Goal: Task Accomplishment & Management: Use online tool/utility

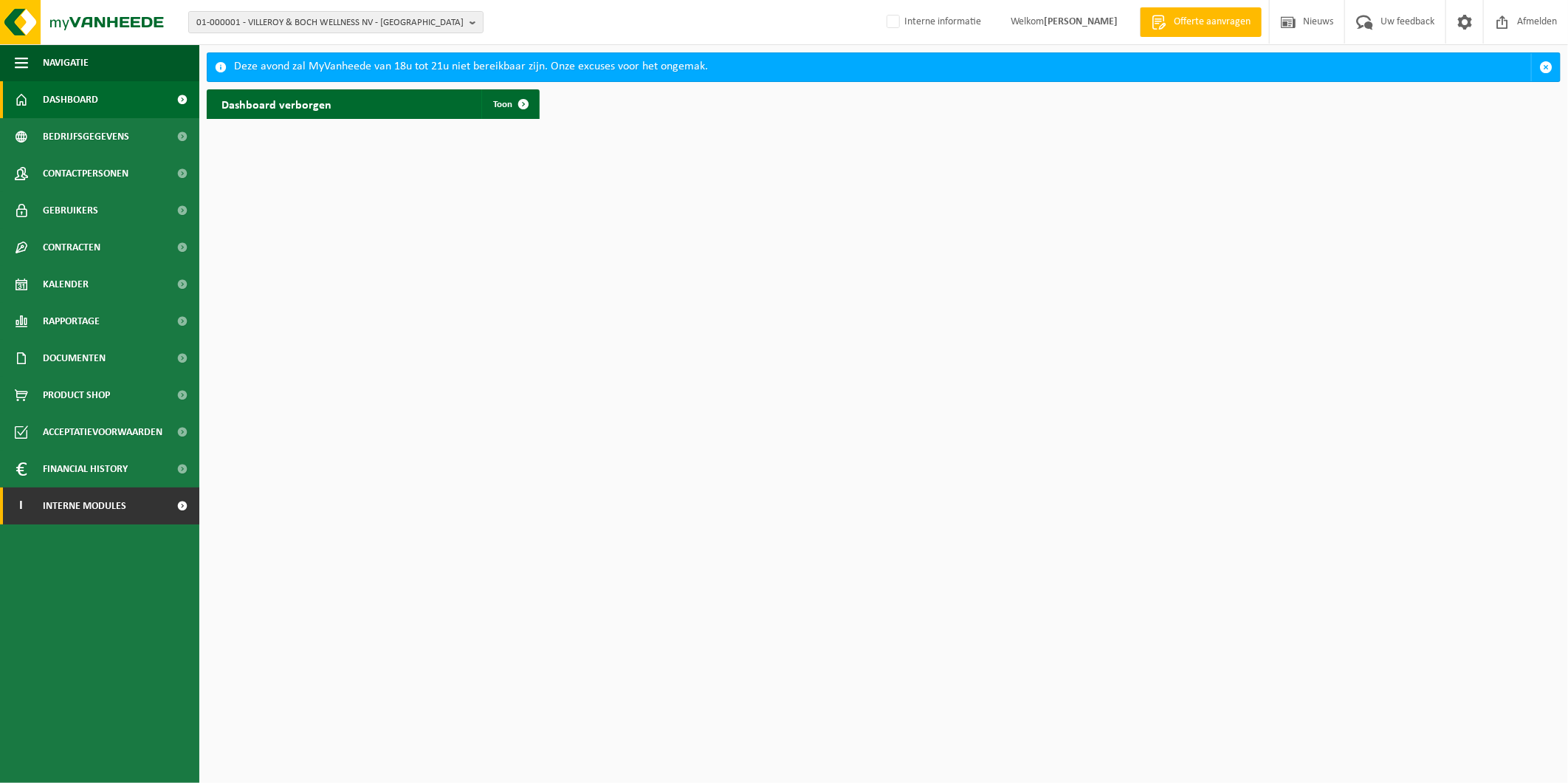
click at [91, 514] on span "Interne modules" at bounding box center [85, 506] width 84 height 37
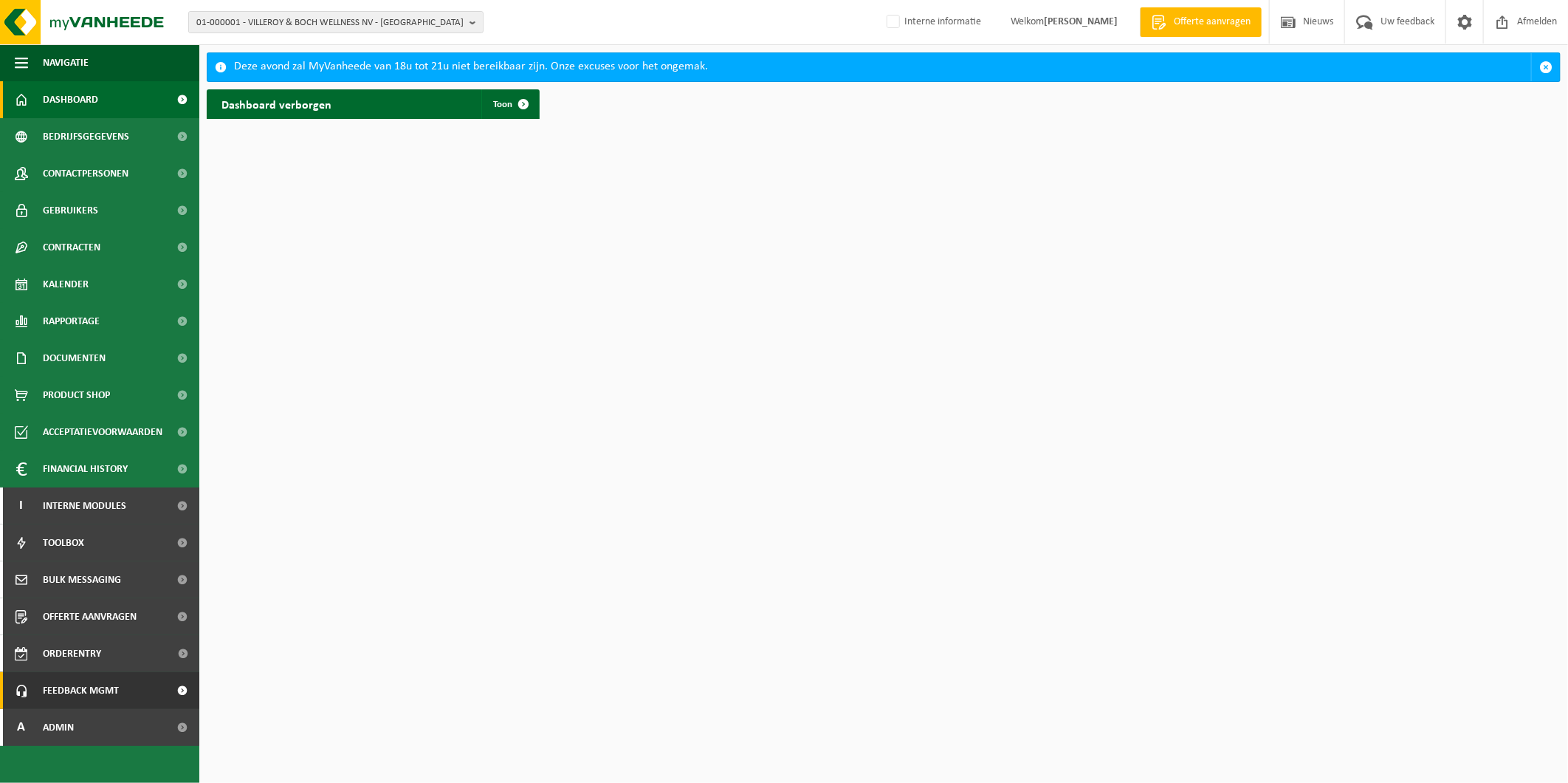
drag, startPoint x: 54, startPoint y: 736, endPoint x: 77, endPoint y: 708, distance: 36.2
click at [54, 736] on span "Admin" at bounding box center [58, 728] width 31 height 37
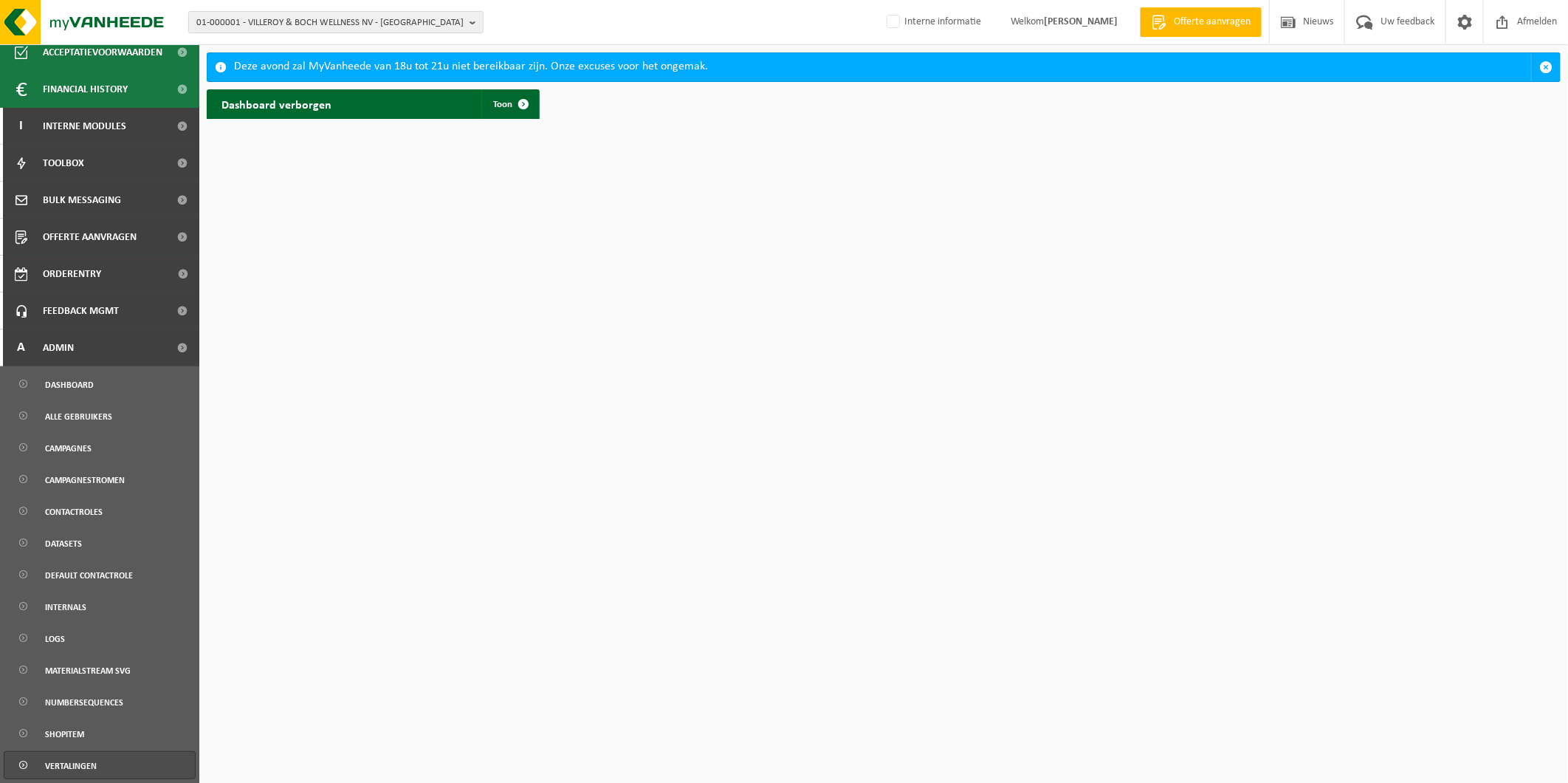
scroll to position [475, 0]
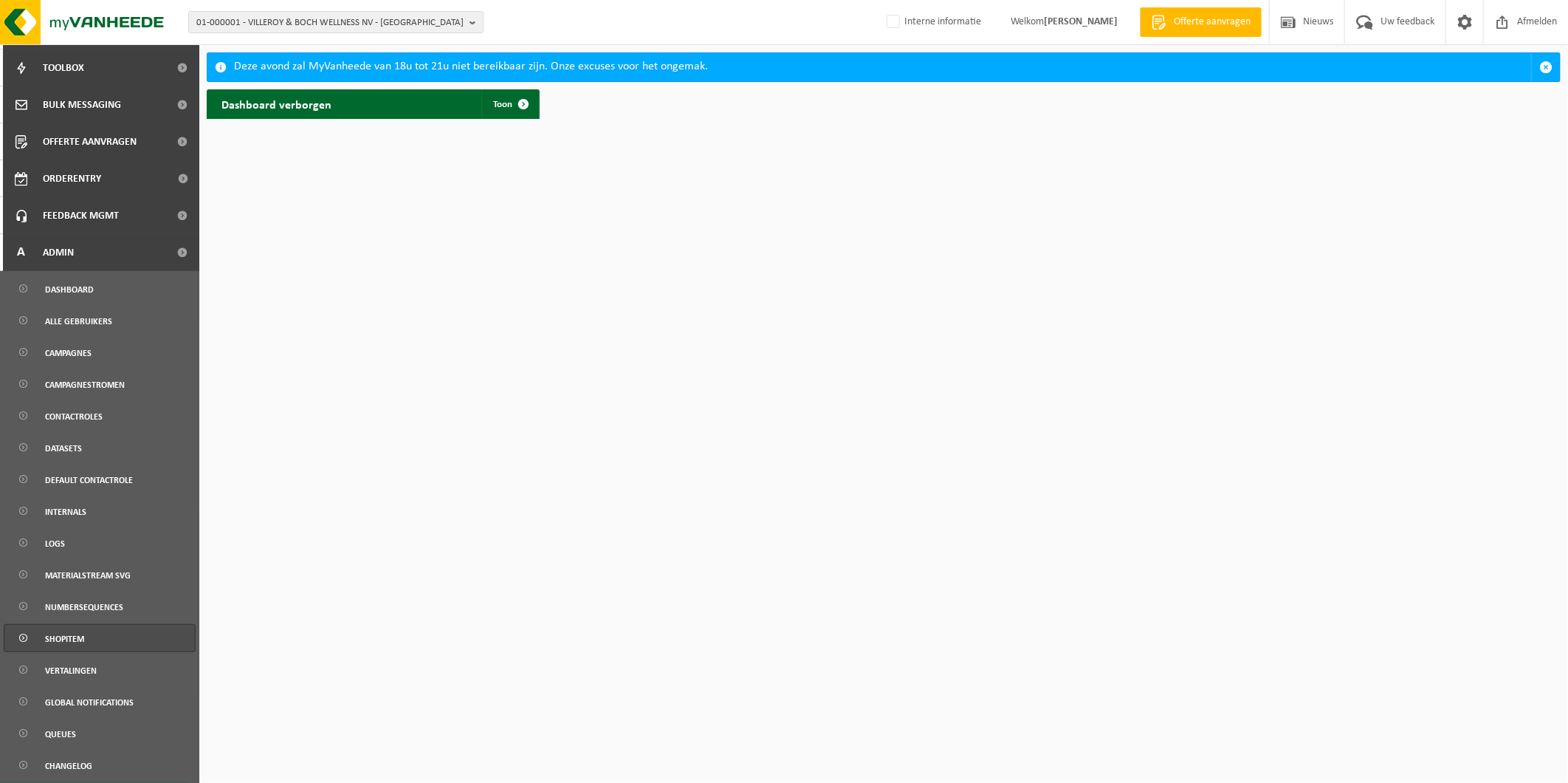
click at [61, 650] on span "Shopitem" at bounding box center [64, 639] width 39 height 28
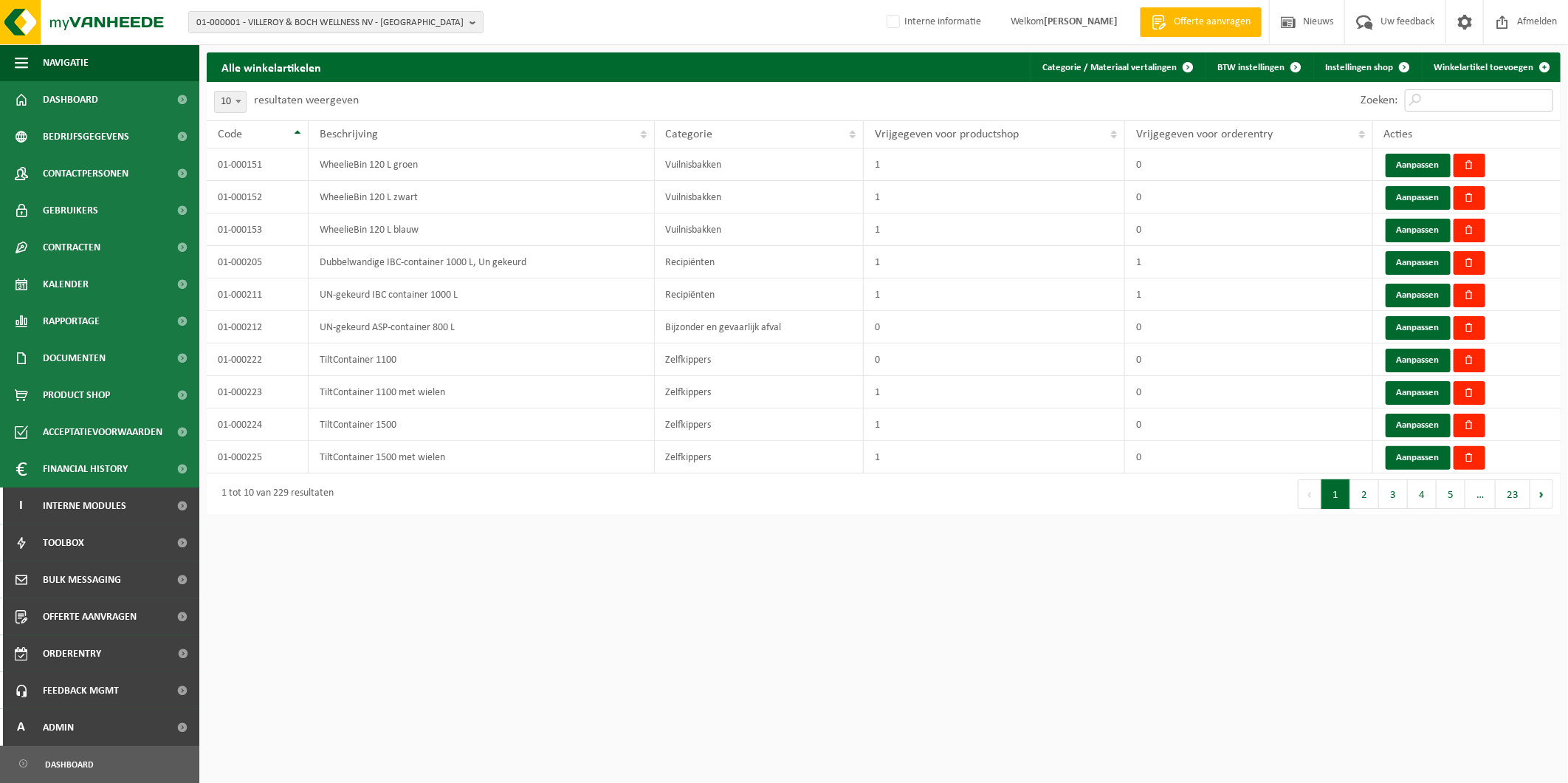
click at [1470, 94] on input "Zoeken:" at bounding box center [1479, 101] width 148 height 22
paste input "01-001066"
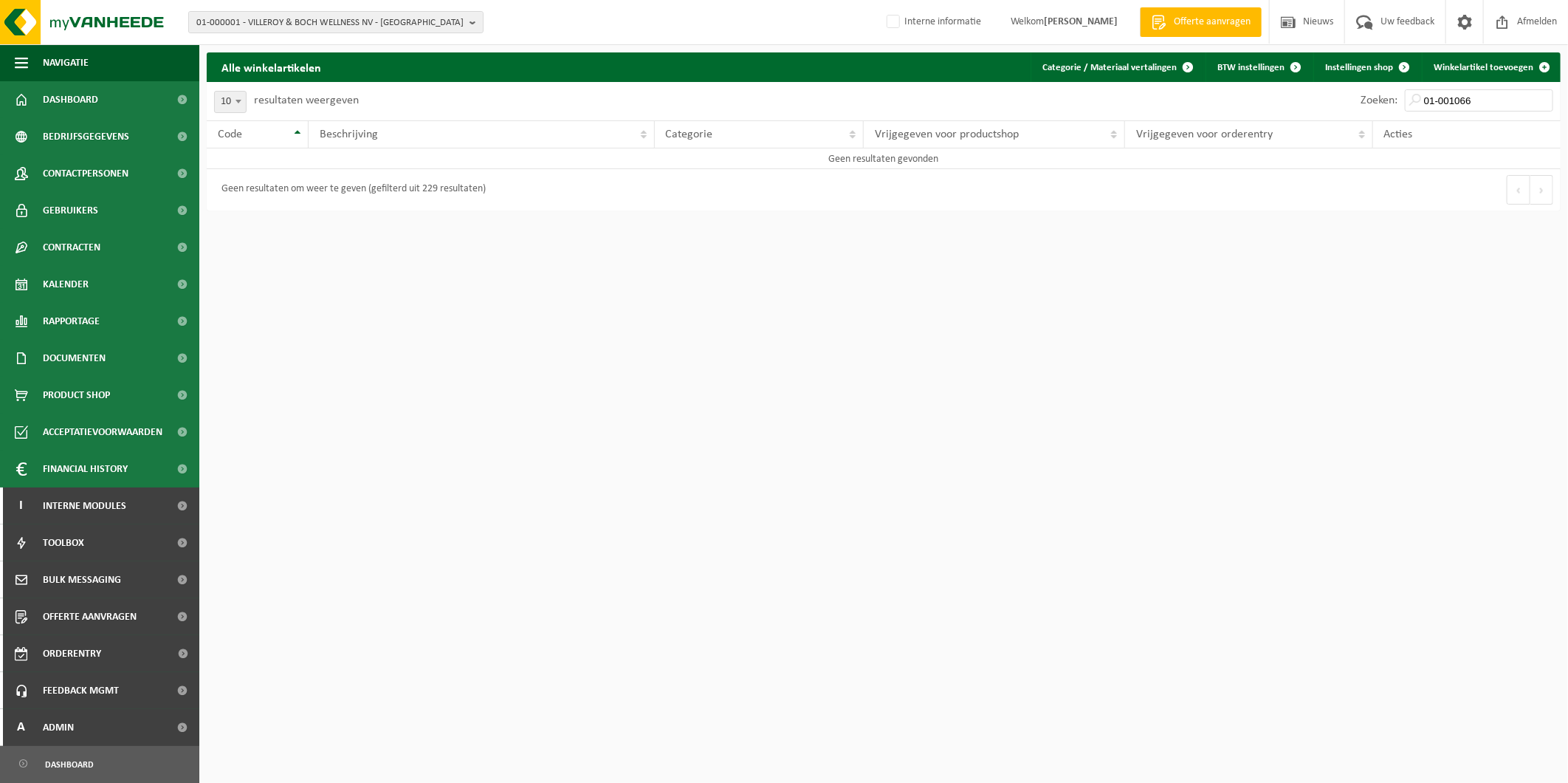
click at [1496, 88] on div "Zoeken: 01-001066" at bounding box center [1456, 101] width 208 height 38
drag, startPoint x: 1494, startPoint y: 101, endPoint x: 1381, endPoint y: 99, distance: 113.0
click at [1381, 99] on div "Zoeken: 01-001066" at bounding box center [1456, 101] width 208 height 38
paste input "7"
click at [1485, 94] on input "01-001067" at bounding box center [1479, 101] width 148 height 22
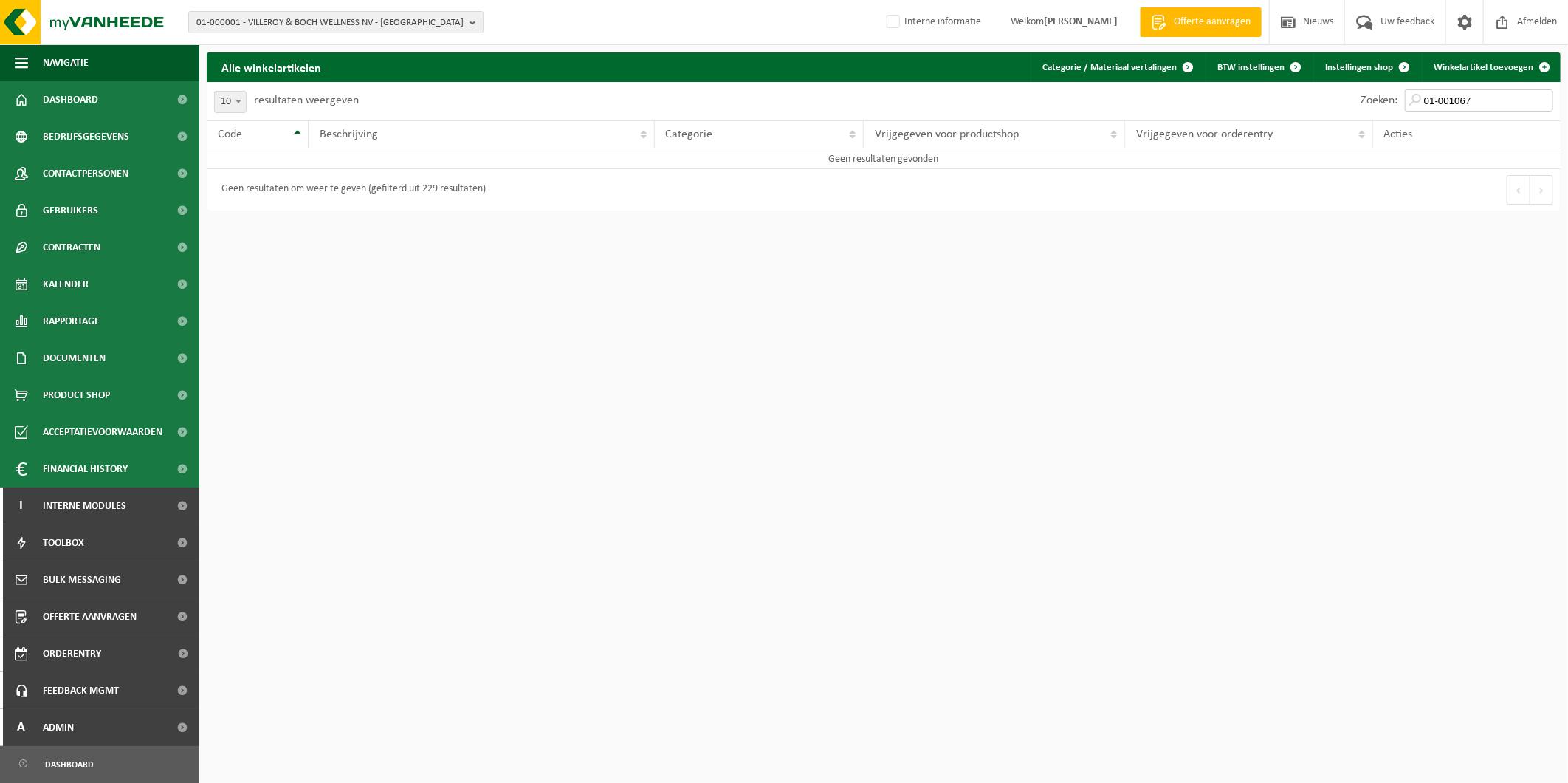
drag, startPoint x: 1454, startPoint y: 93, endPoint x: 1414, endPoint y: 94, distance: 40.0
click at [1414, 94] on input "01-001067" at bounding box center [1479, 101] width 148 height 22
paste input "8"
click at [1471, 107] on input "01-001068" at bounding box center [1479, 101] width 148 height 22
drag, startPoint x: 1477, startPoint y: 107, endPoint x: 1377, endPoint y: 106, distance: 100.0
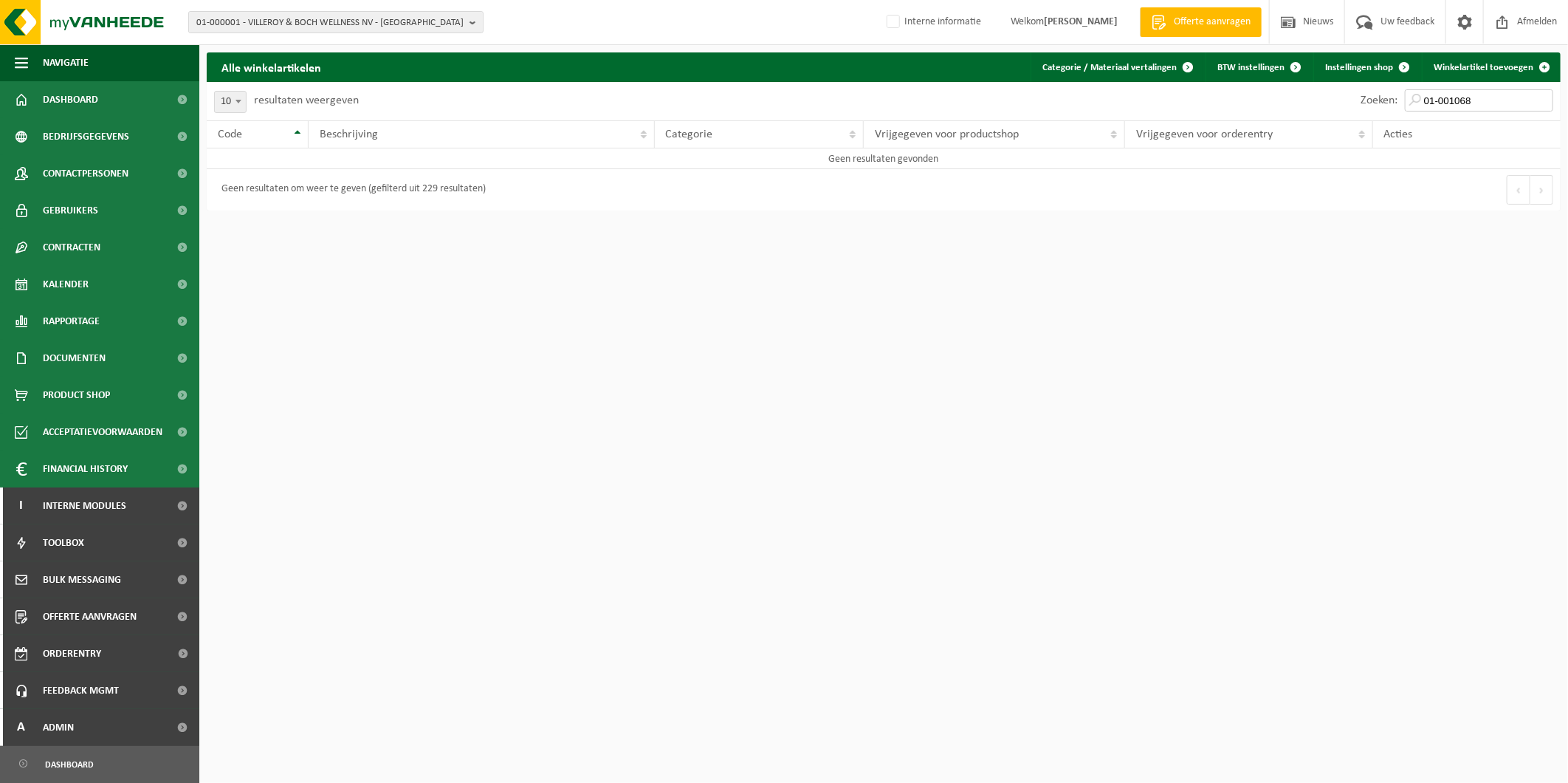
click at [1377, 106] on div "Zoeken: 01-001068" at bounding box center [1456, 101] width 208 height 38
paste input "0"
click at [1478, 103] on input "01-001060" at bounding box center [1479, 101] width 148 height 22
drag, startPoint x: 1482, startPoint y: 101, endPoint x: 1049, endPoint y: 131, distance: 434.0
click at [1049, 131] on div "10 25 50 100 10 resultaten weergeven Zoeken: 01-001060 Code Beschrijving Catego…" at bounding box center [883, 146] width 1354 height 128
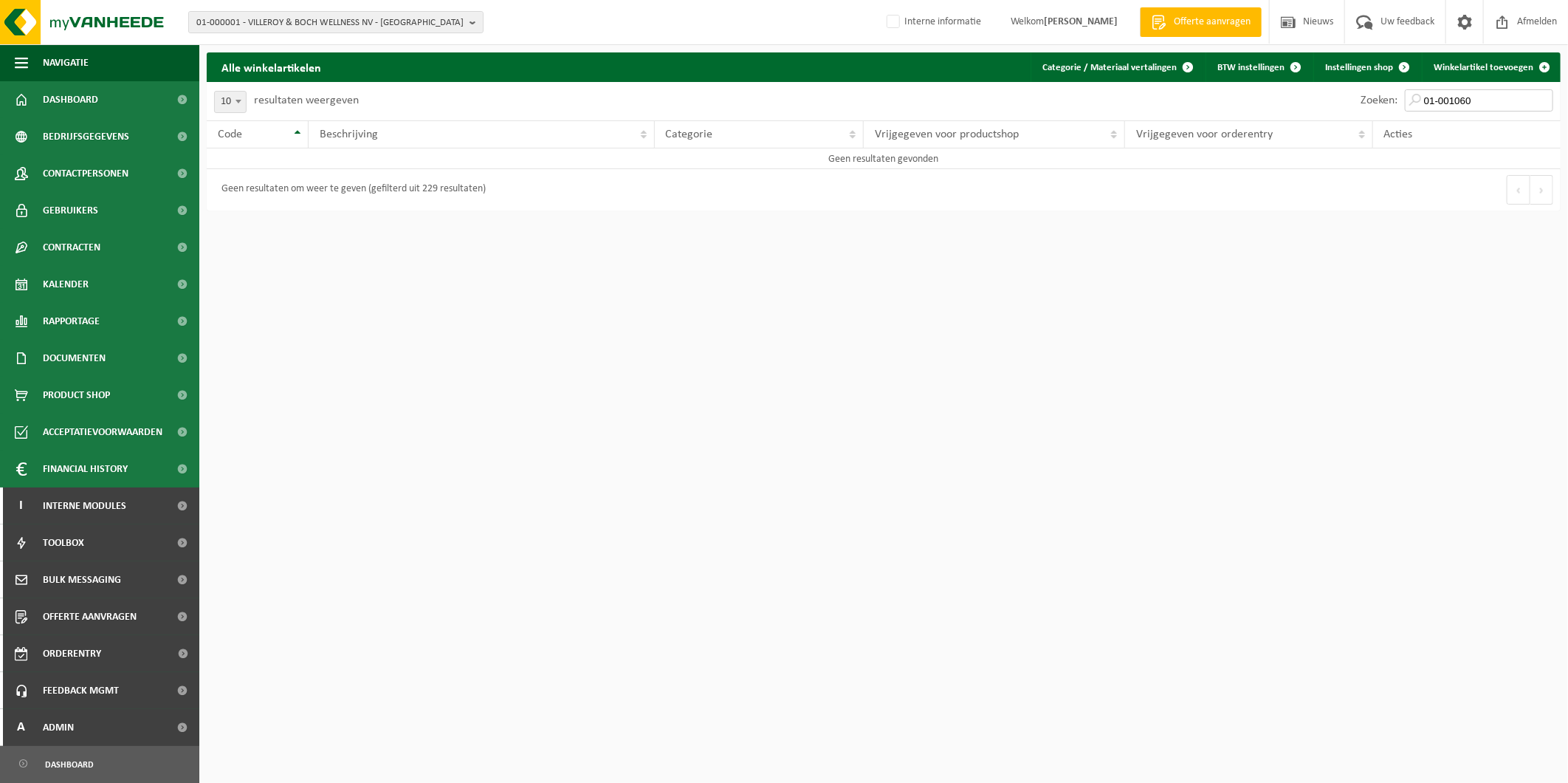
paste input "6"
drag, startPoint x: 1467, startPoint y: 99, endPoint x: 1477, endPoint y: 99, distance: 10.0
click at [1467, 99] on input "01-001066" at bounding box center [1479, 101] width 148 height 22
drag, startPoint x: 1478, startPoint y: 99, endPoint x: 1294, endPoint y: 97, distance: 184.0
click at [1294, 97] on div "Zoeken: 01-001066" at bounding box center [1222, 101] width 677 height 38
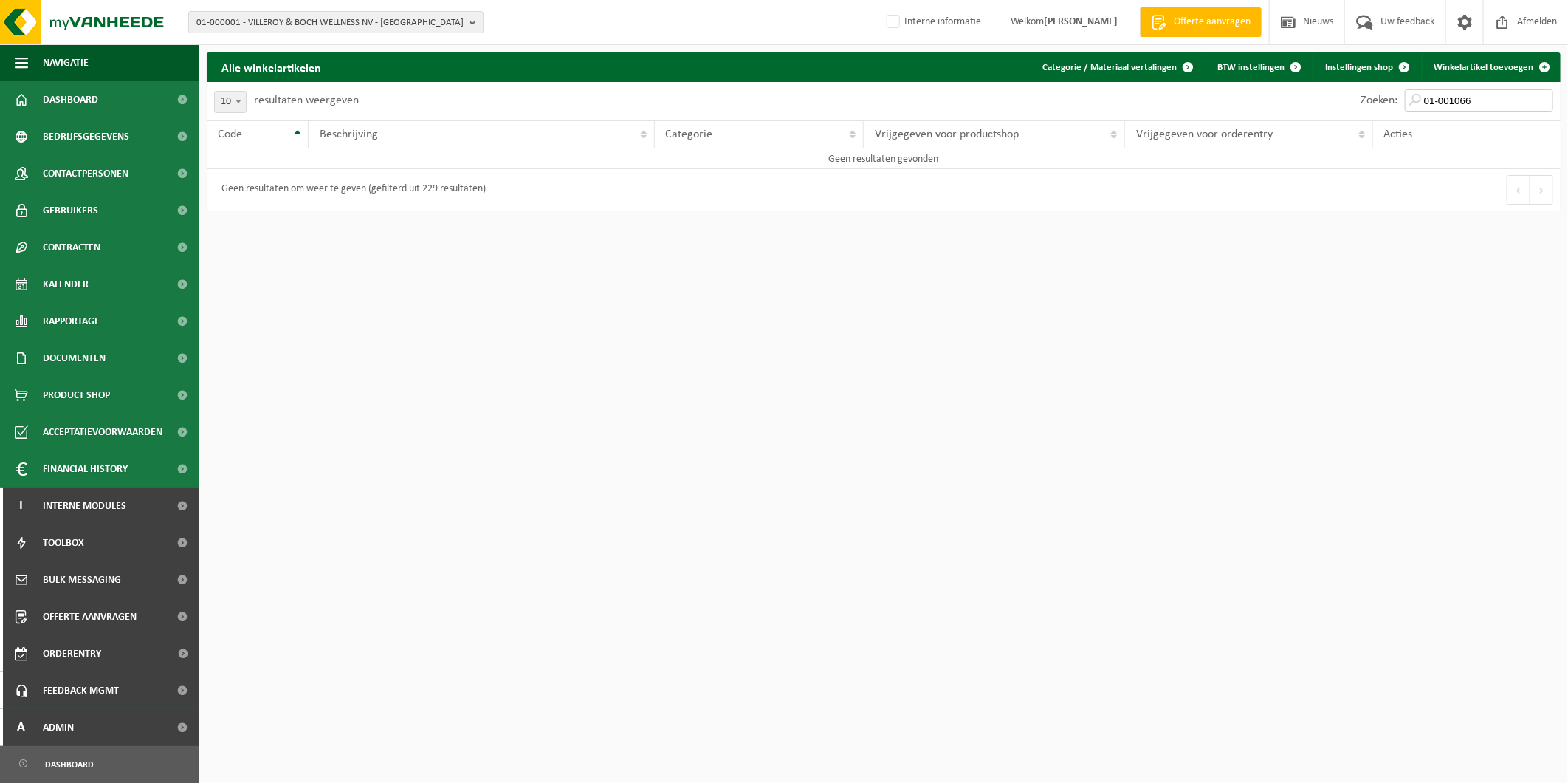
paste input "7"
click at [1500, 107] on input "01-001067" at bounding box center [1479, 101] width 148 height 22
drag, startPoint x: 1494, startPoint y: 104, endPoint x: 1120, endPoint y: 97, distance: 374.1
click at [1096, 84] on div "Zoeken: 01-001067" at bounding box center [1222, 101] width 677 height 38
paste input "8"
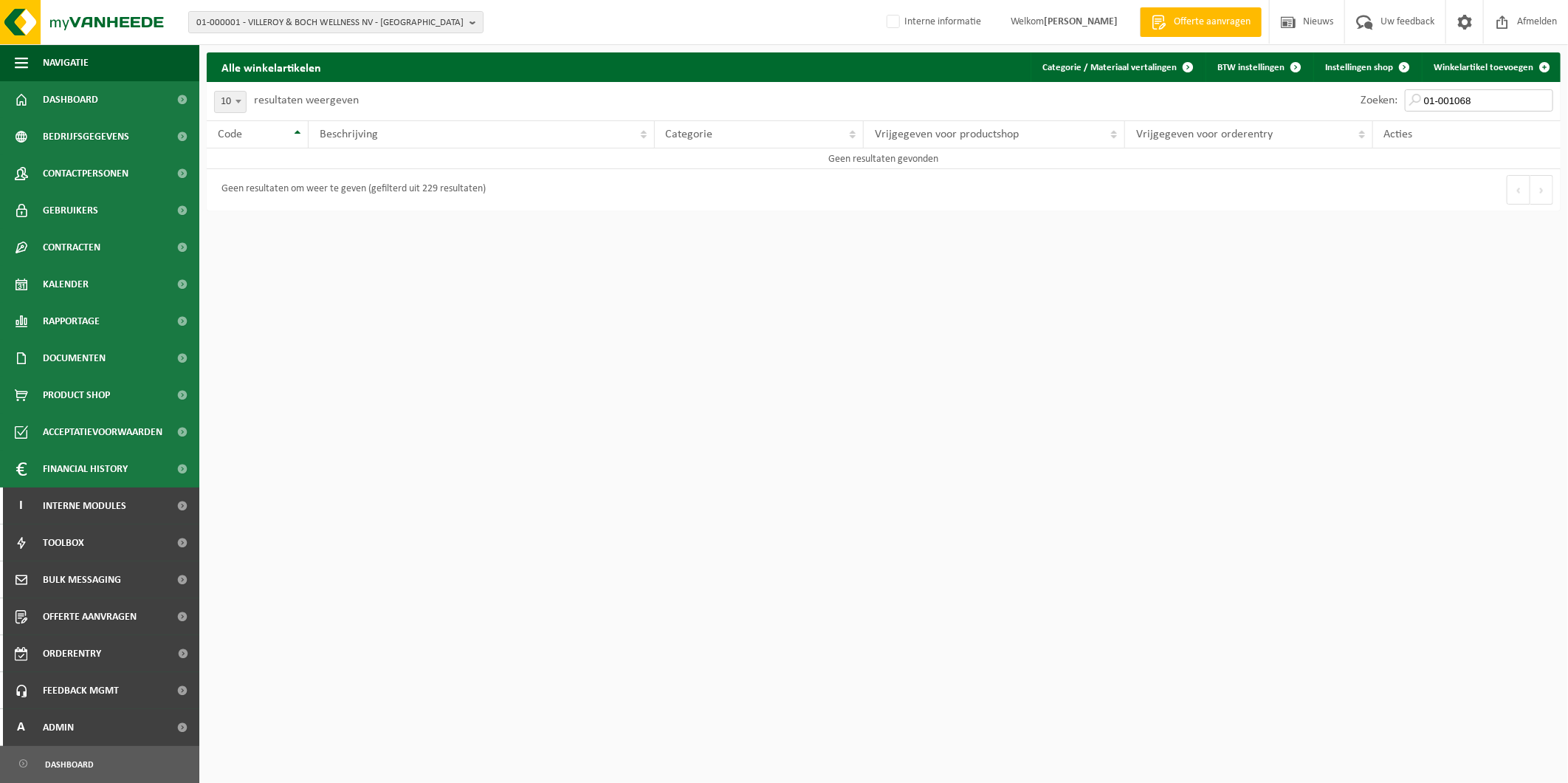
drag, startPoint x: 1519, startPoint y: 94, endPoint x: 1524, endPoint y: 99, distance: 7.1
click at [1519, 96] on input "01-001068" at bounding box center [1479, 101] width 148 height 22
drag, startPoint x: 1410, startPoint y: 95, endPoint x: 1334, endPoint y: 91, distance: 76.1
click at [1334, 91] on div "Zoeken: 01-001068" at bounding box center [1222, 101] width 677 height 38
paste input "0802"
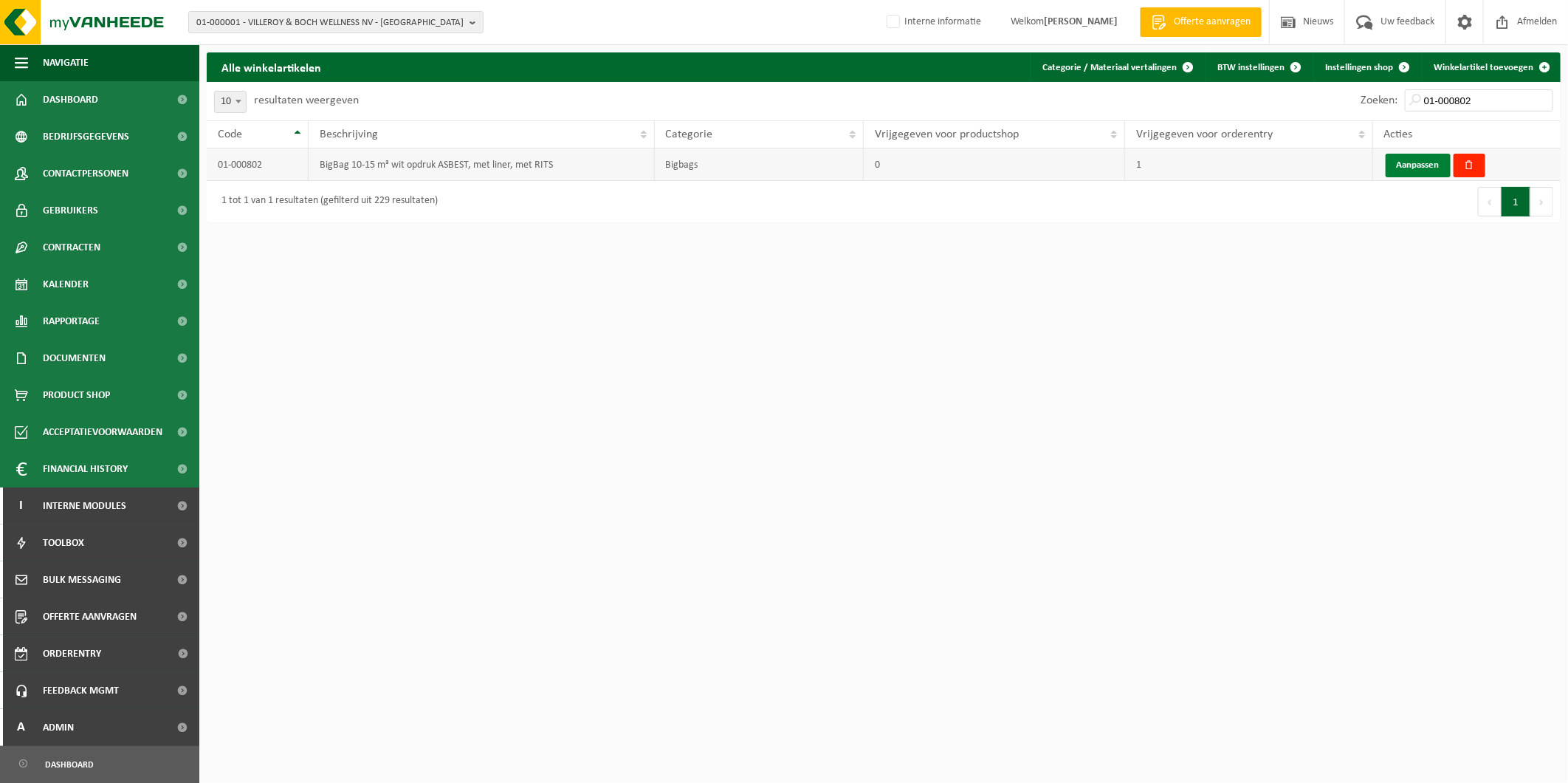
click at [1421, 155] on link "Aanpassen" at bounding box center [1418, 165] width 65 height 23
drag, startPoint x: 1480, startPoint y: 91, endPoint x: 1236, endPoint y: 82, distance: 244.2
click at [1241, 84] on div "Zoeken: 01-000802" at bounding box center [1222, 101] width 677 height 38
paste input "1060"
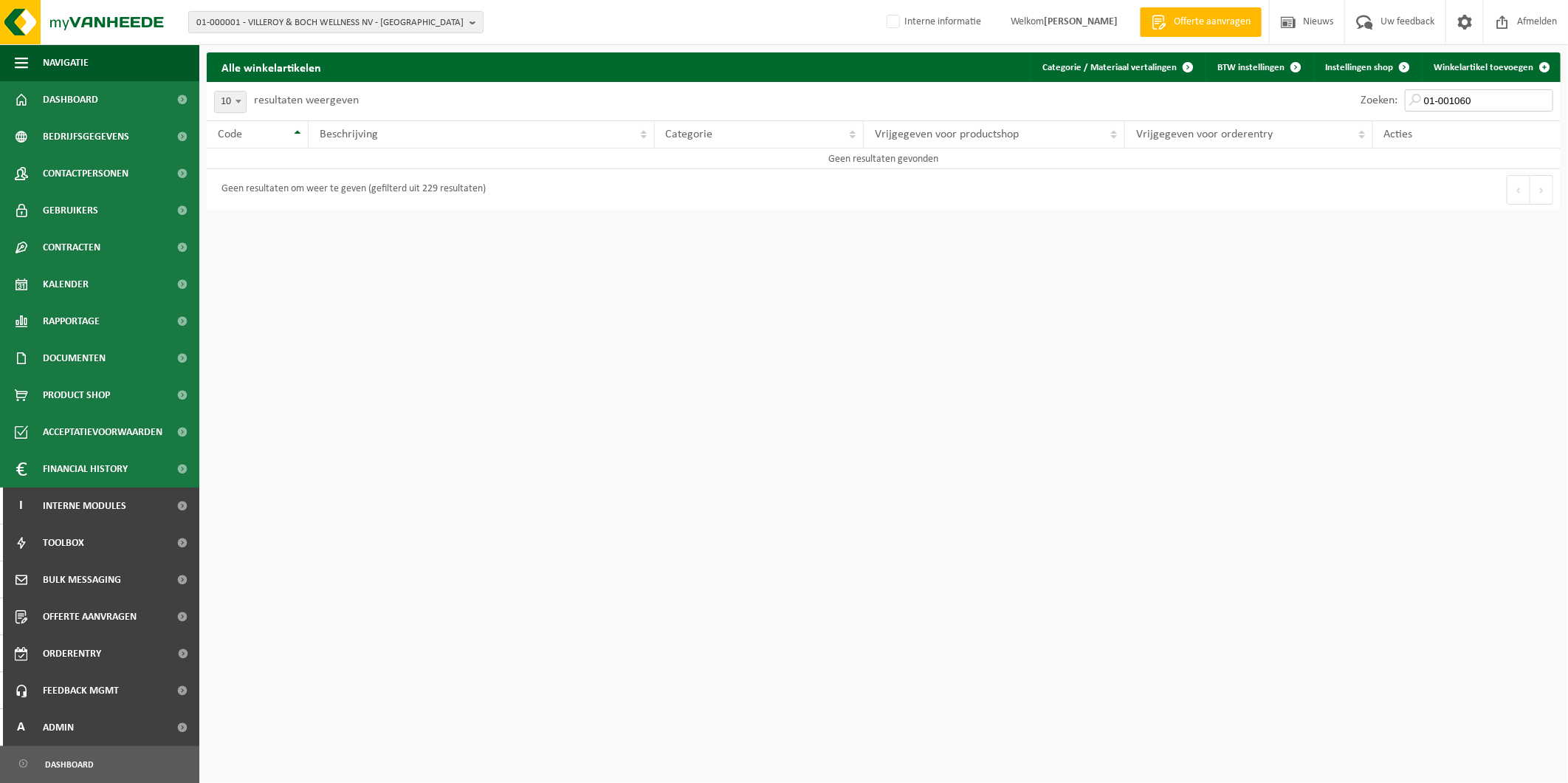
drag, startPoint x: 1492, startPoint y: 100, endPoint x: 1302, endPoint y: 106, distance: 190.1
click at [1302, 106] on div "Zoeken: 01-001060" at bounding box center [1222, 101] width 677 height 38
paste input "0566"
drag, startPoint x: 1484, startPoint y: 100, endPoint x: 1187, endPoint y: 101, distance: 297.0
click at [1187, 101] on div "Zoeken: 01-000566" at bounding box center [1222, 101] width 677 height 38
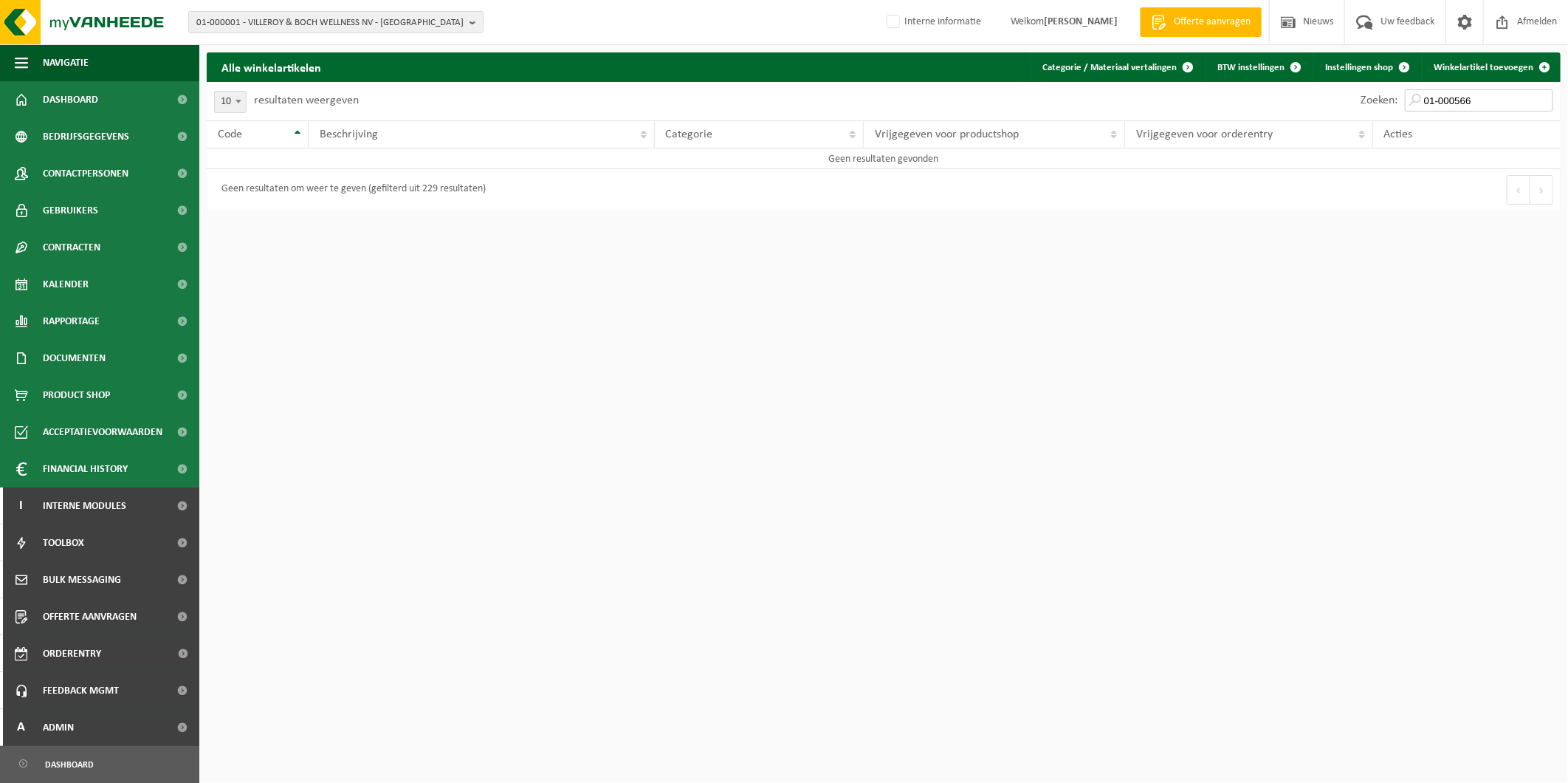
paste input "702"
type input "01-000702"
